Goal: Information Seeking & Learning: Learn about a topic

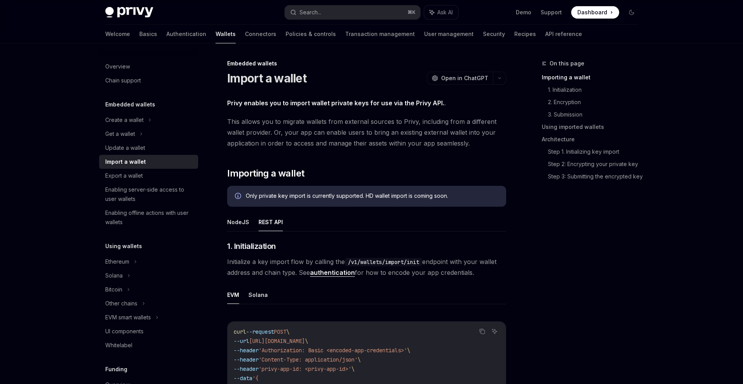
scroll to position [44, 0]
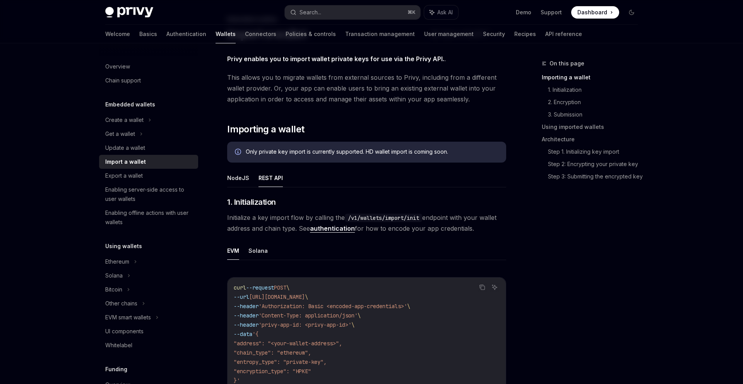
click at [329, 10] on button "Search... ⌘ K" at bounding box center [352, 12] width 135 height 14
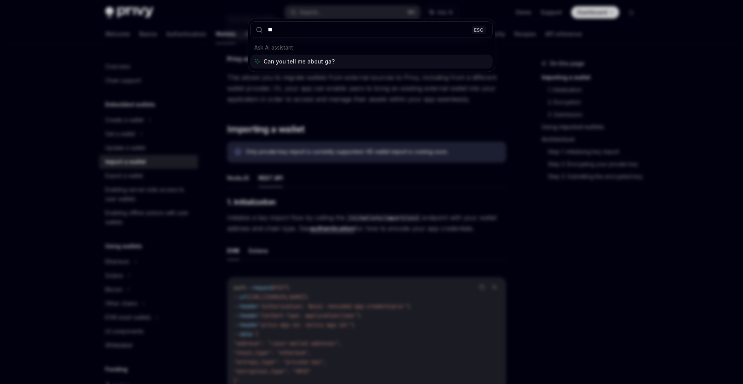
type input "***"
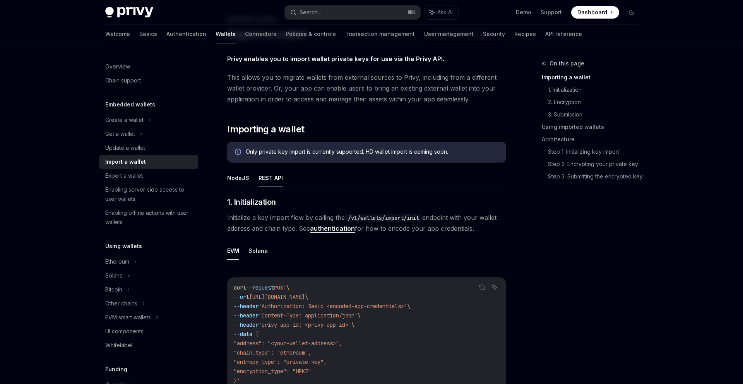
scroll to position [17, 0]
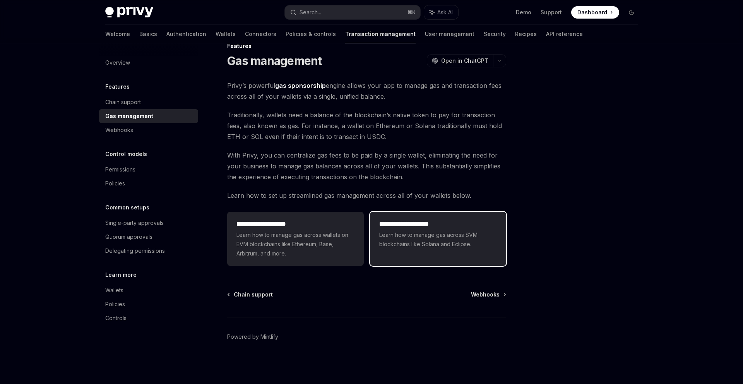
click at [458, 228] on h2 "**********" at bounding box center [438, 223] width 118 height 9
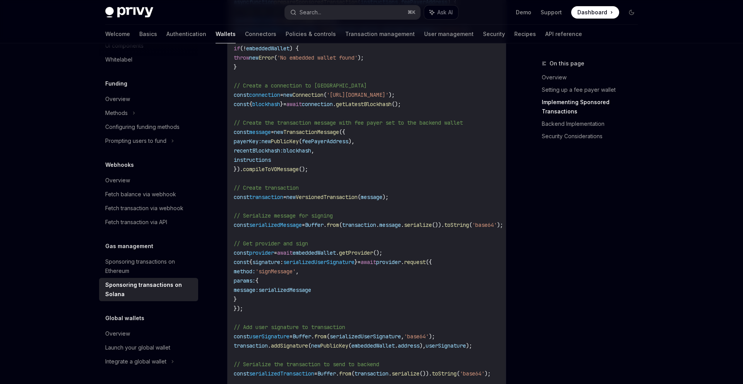
scroll to position [859, 0]
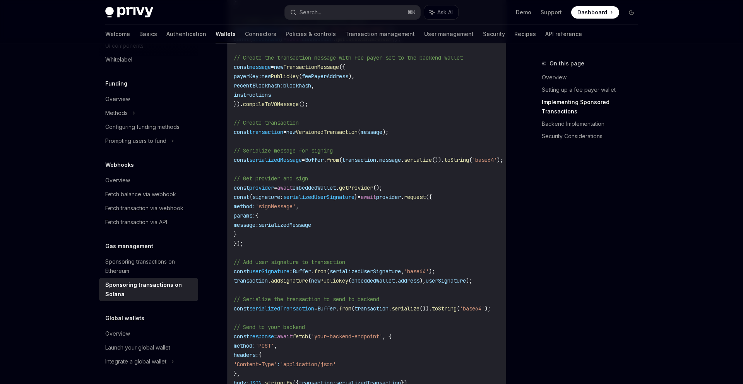
click at [402, 298] on code "import { useSolanaWallets } from '@privy-io/react-auth/solana' ; import { Trans…" at bounding box center [378, 141] width 288 height 585
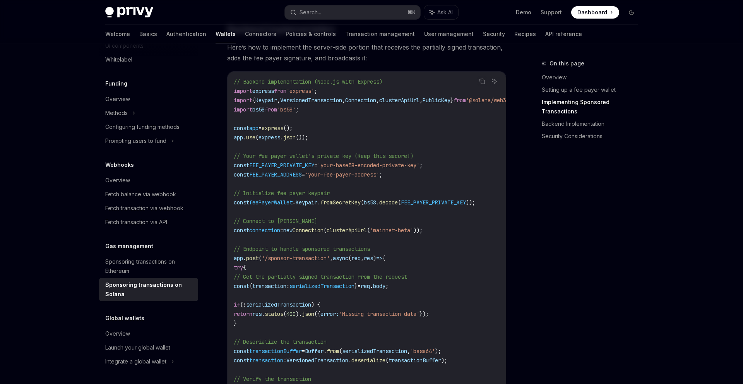
scroll to position [1210, 0]
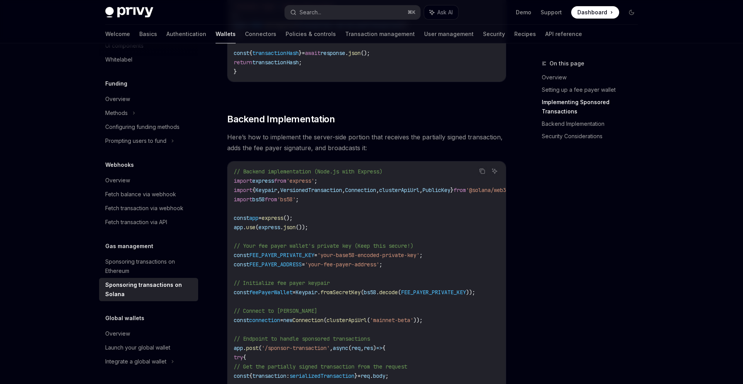
scroll to position [1217, 0]
drag, startPoint x: 230, startPoint y: 125, endPoint x: 331, endPoint y: 124, distance: 101.8
click at [331, 124] on span "Backend Implementation" at bounding box center [281, 118] width 108 height 12
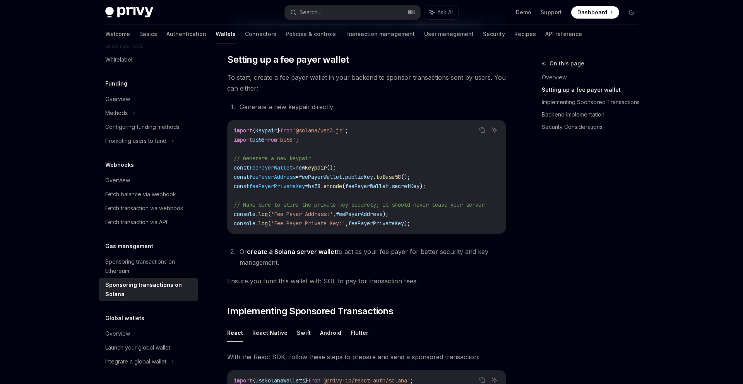
scroll to position [441, 0]
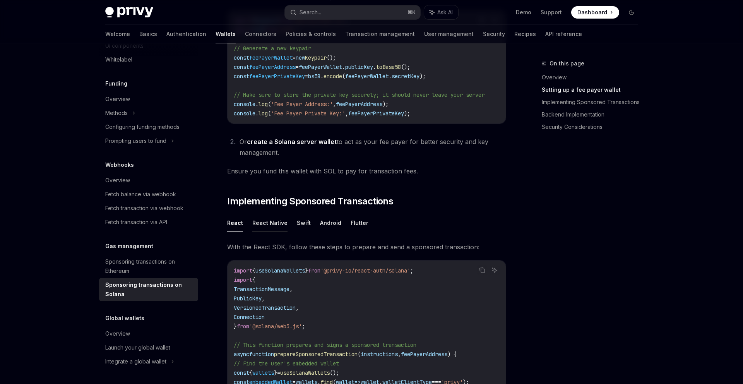
click at [263, 226] on button "React Native" at bounding box center [269, 223] width 35 height 18
type textarea "*"
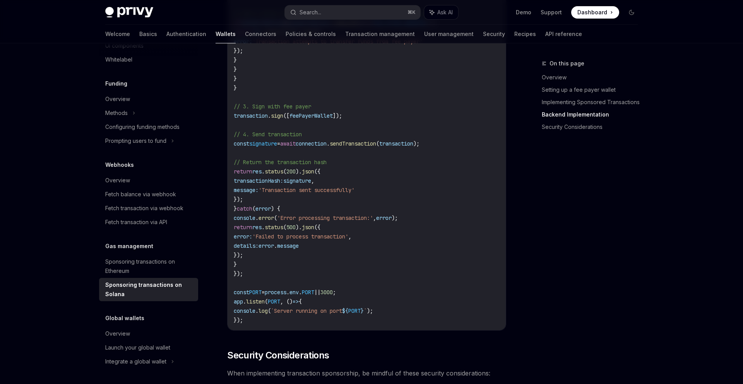
scroll to position [1901, 0]
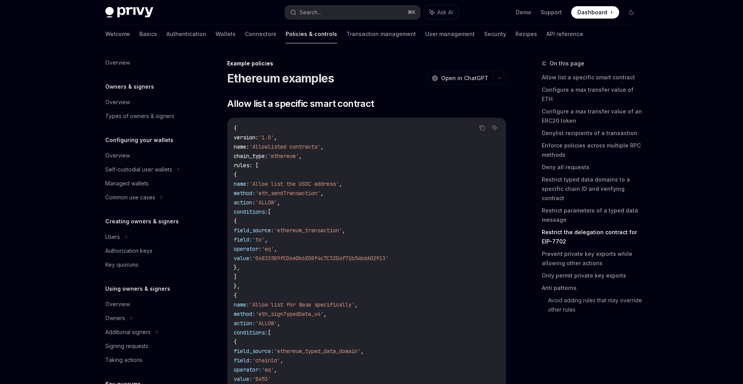
scroll to position [2843, 0]
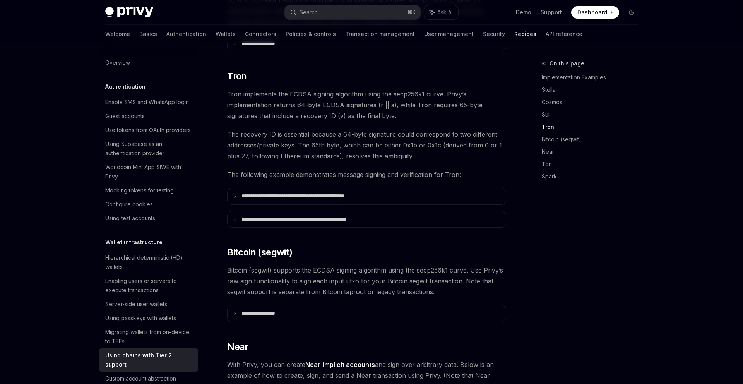
scroll to position [480, 0]
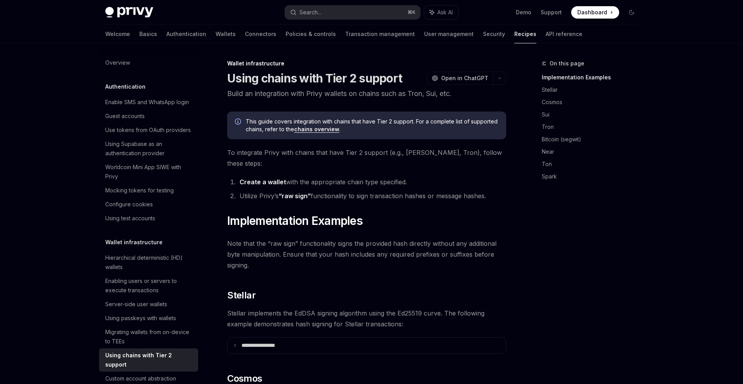
type textarea "*"
